Goal: Transaction & Acquisition: Purchase product/service

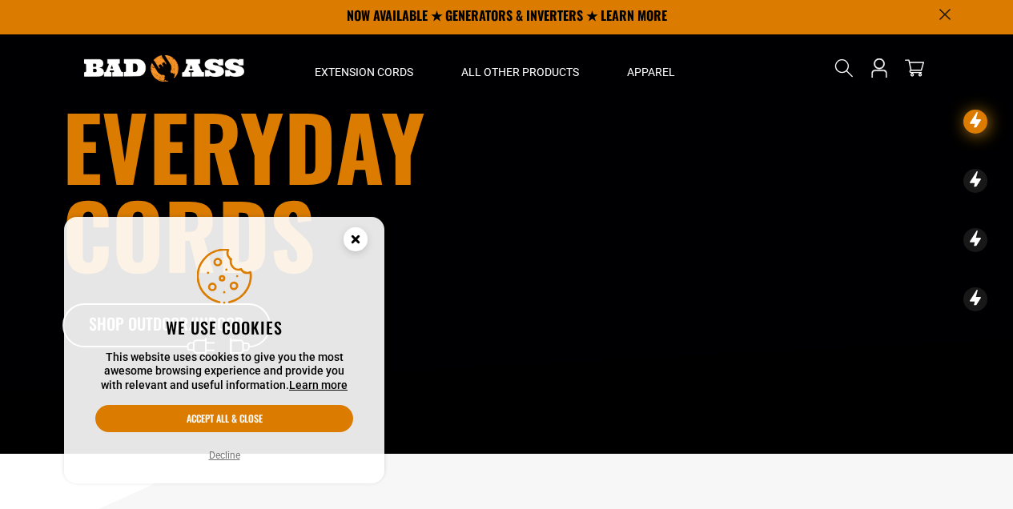
click at [364, 233] on circle "Cookie Consent" at bounding box center [356, 239] width 24 height 24
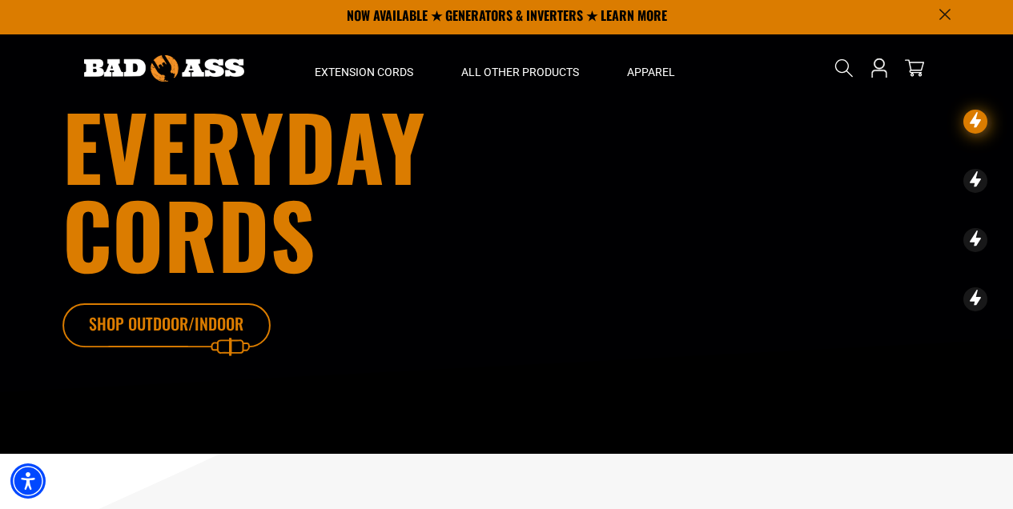
click at [223, 320] on icon at bounding box center [190, 329] width 208 height 52
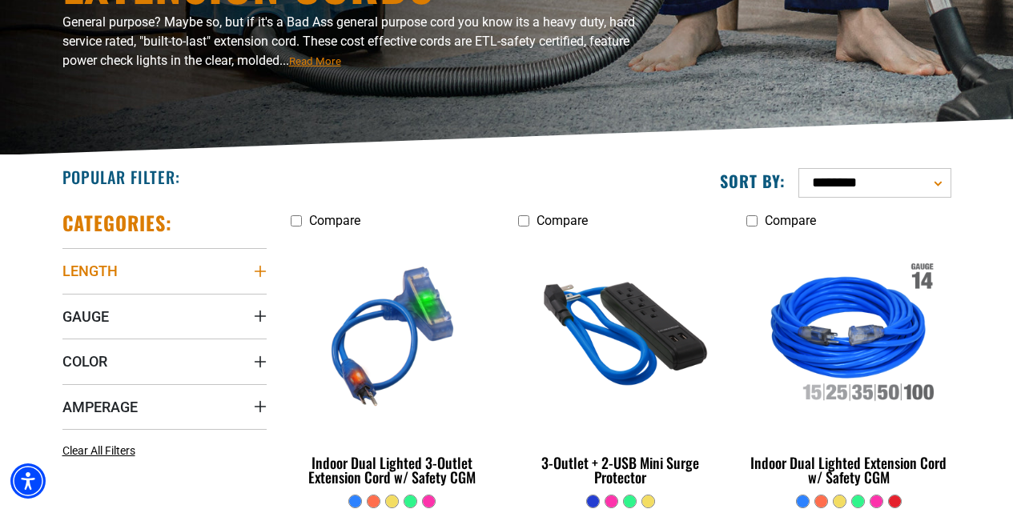
scroll to position [255, 0]
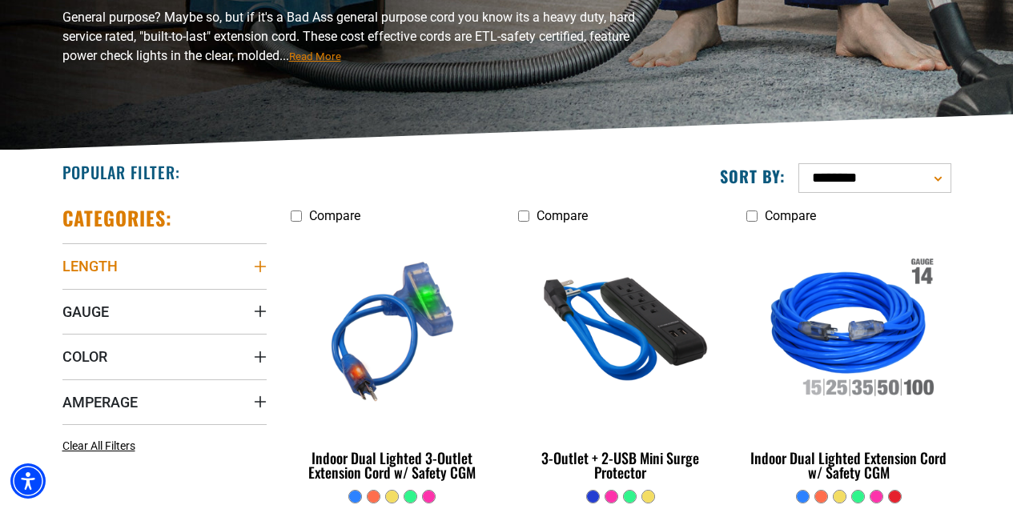
click at [133, 259] on summary "Length" at bounding box center [164, 265] width 204 height 45
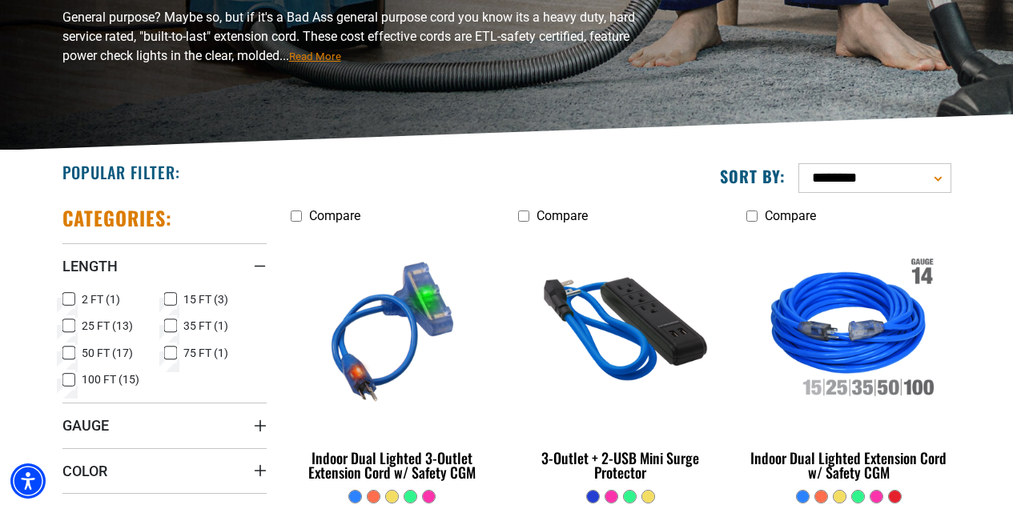
click at [169, 324] on icon at bounding box center [170, 326] width 13 height 21
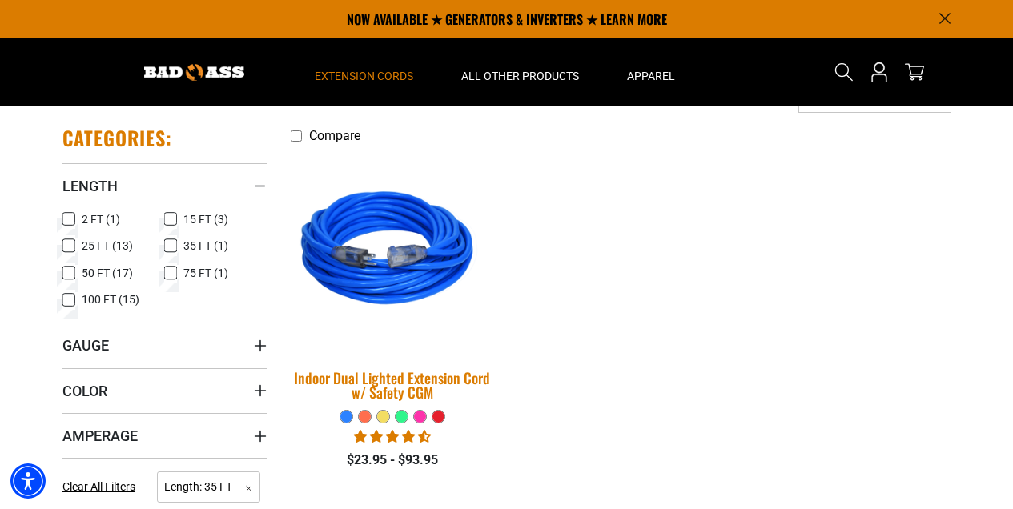
scroll to position [335, 0]
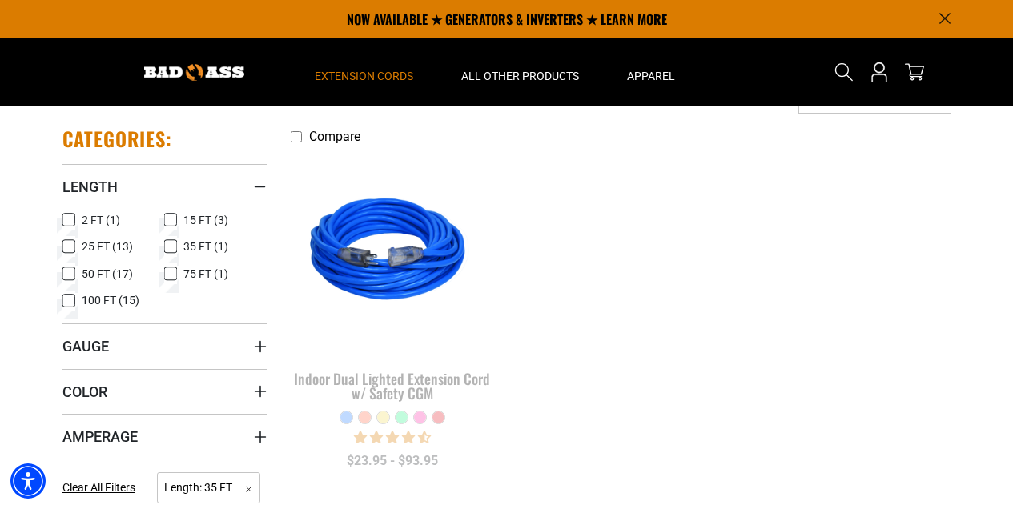
scroll to position [255, 0]
